Goal: Transaction & Acquisition: Purchase product/service

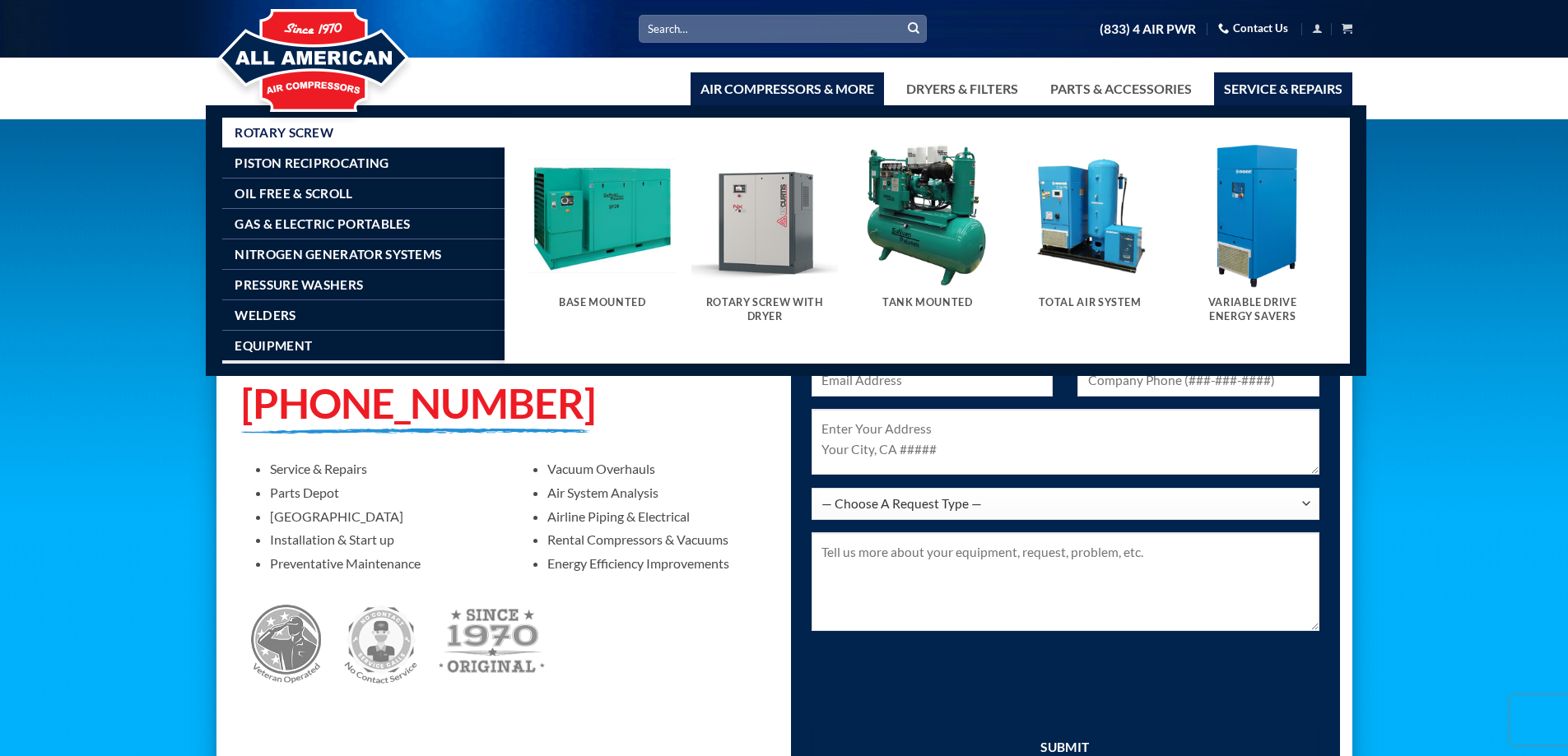
click at [830, 92] on link "Air Compressors & More" at bounding box center [787, 89] width 193 height 32
click at [904, 302] on h5 "Tank Mounted" at bounding box center [928, 302] width 130 height 13
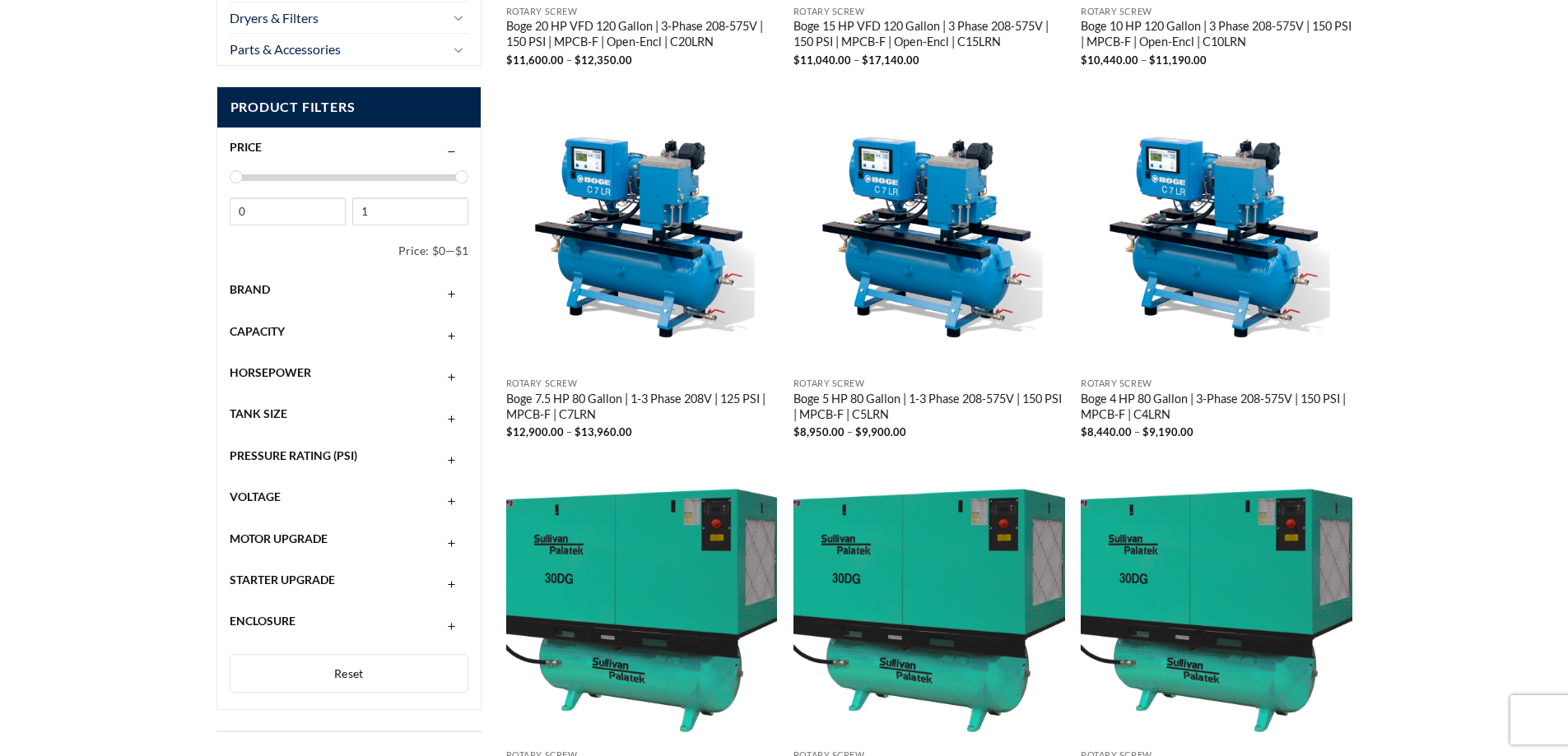
scroll to position [773, 0]
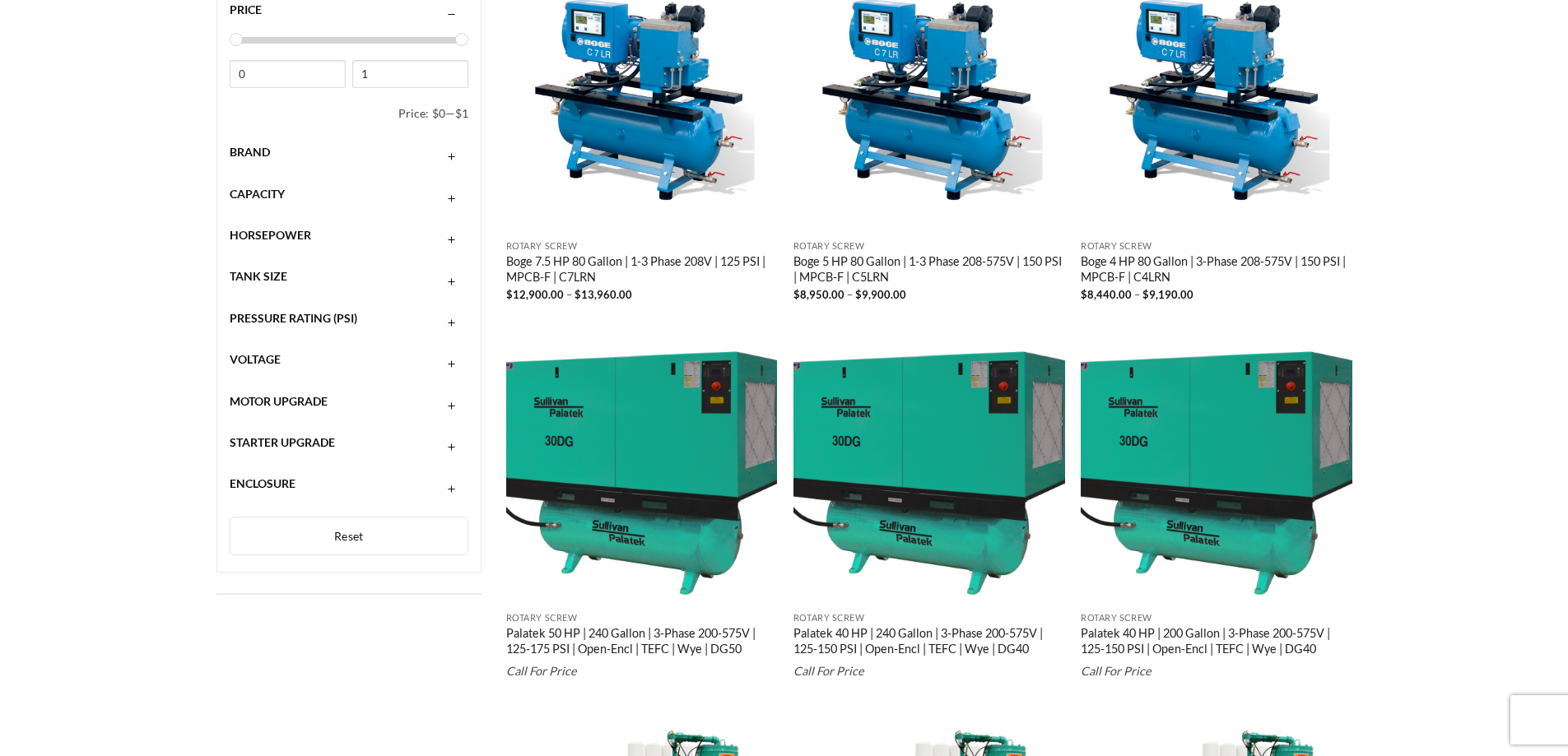
click at [456, 157] on button "button" at bounding box center [452, 152] width 20 height 13
